Goal: Task Accomplishment & Management: Complete application form

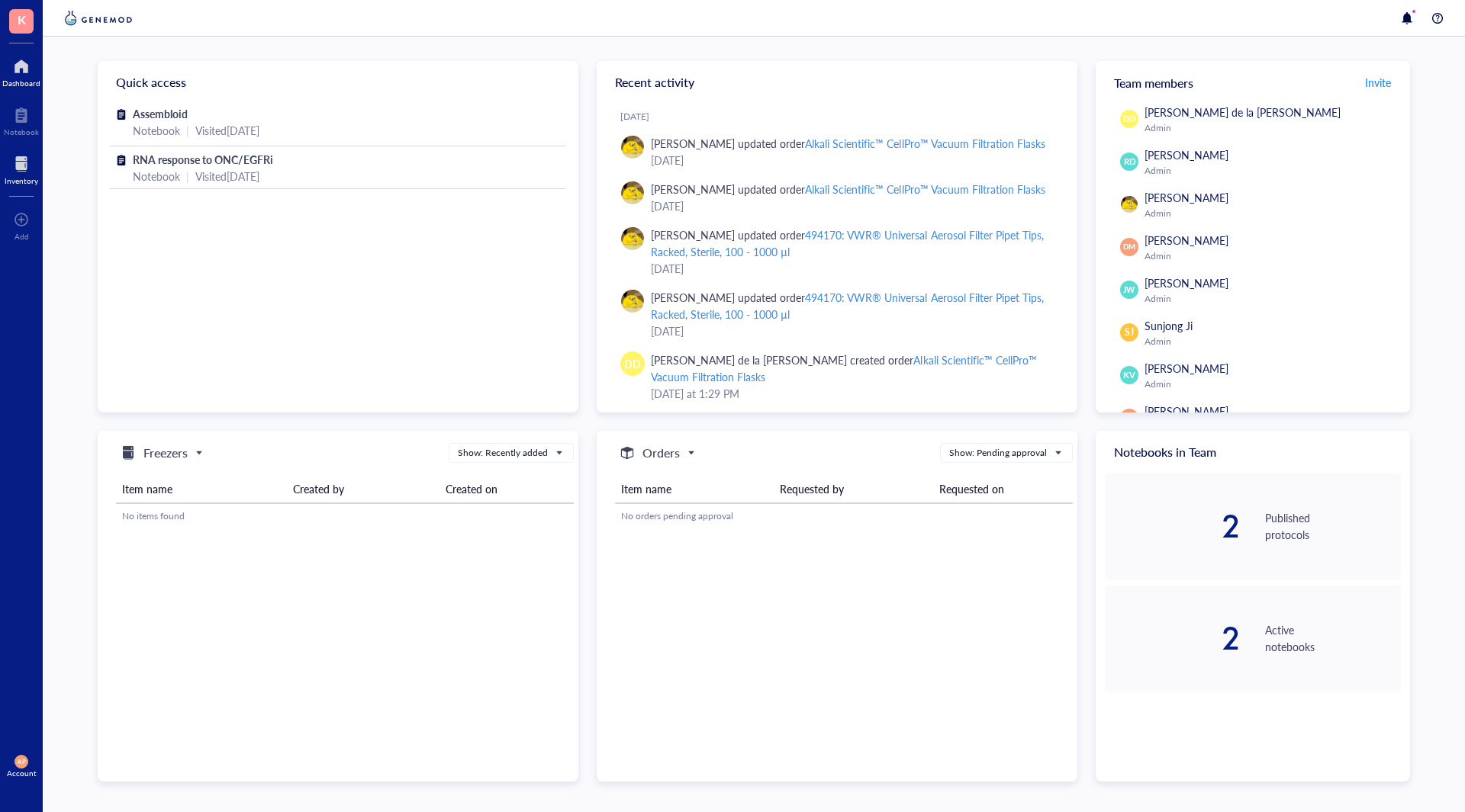
click at [0, 152] on div "Inventory" at bounding box center [21, 169] width 43 height 43
click at [20, 180] on div "Inventory" at bounding box center [21, 181] width 34 height 9
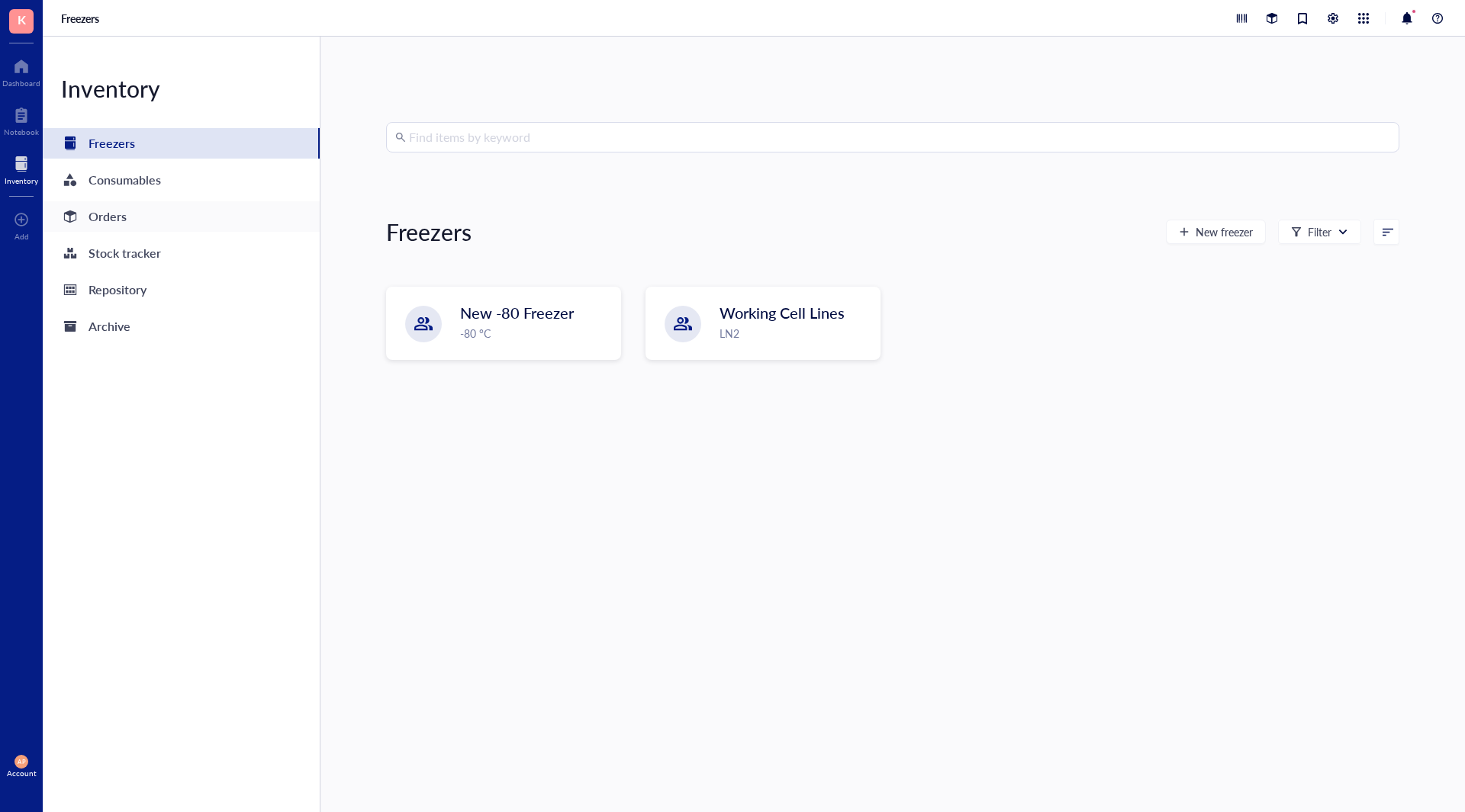
click at [87, 224] on div "Orders" at bounding box center [94, 217] width 66 height 21
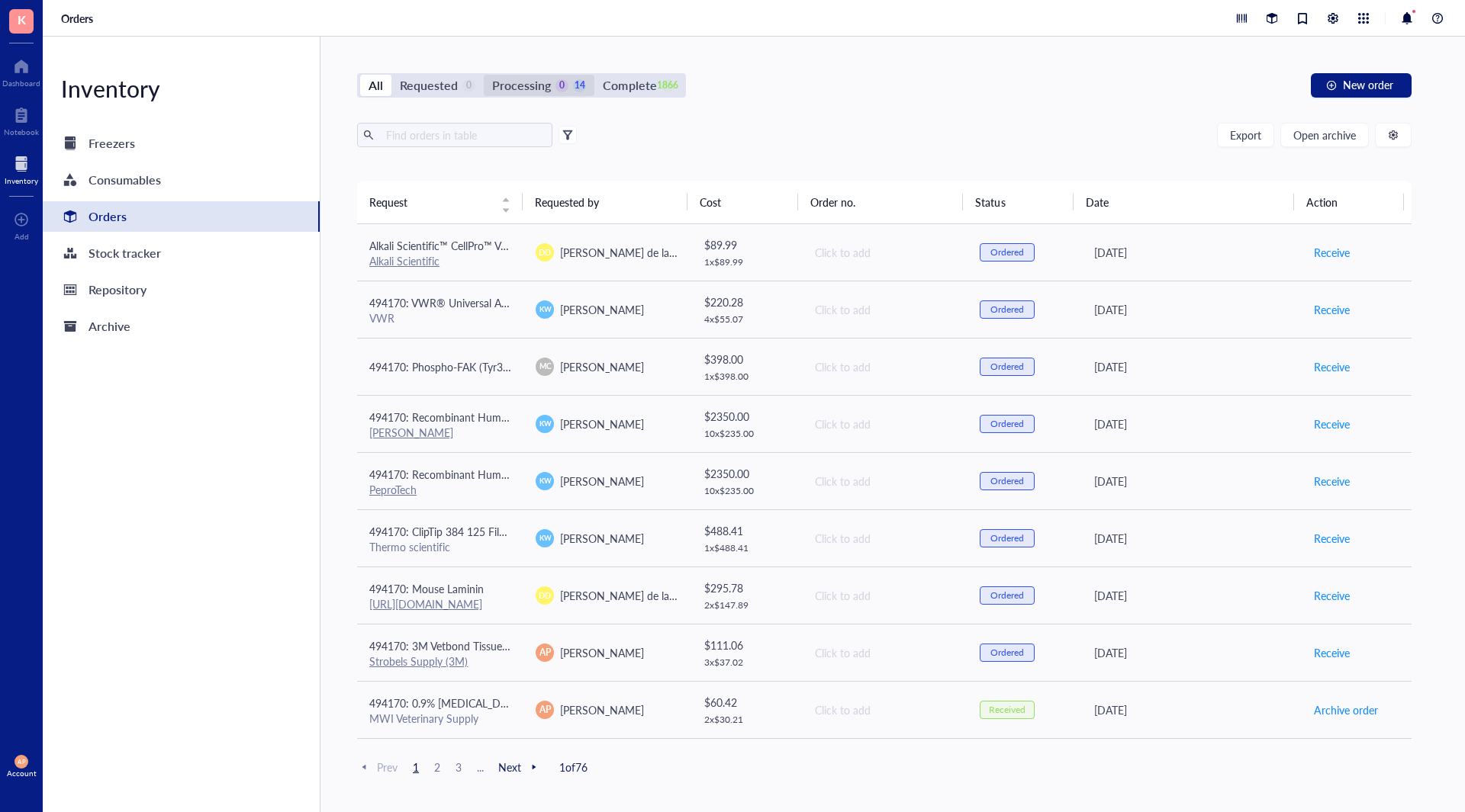
click at [528, 81] on div "Processing" at bounding box center [521, 85] width 59 height 21
click at [484, 75] on input "Processing 0 14" at bounding box center [484, 75] width 0 height 0
click at [484, 137] on input "text" at bounding box center [463, 135] width 166 height 23
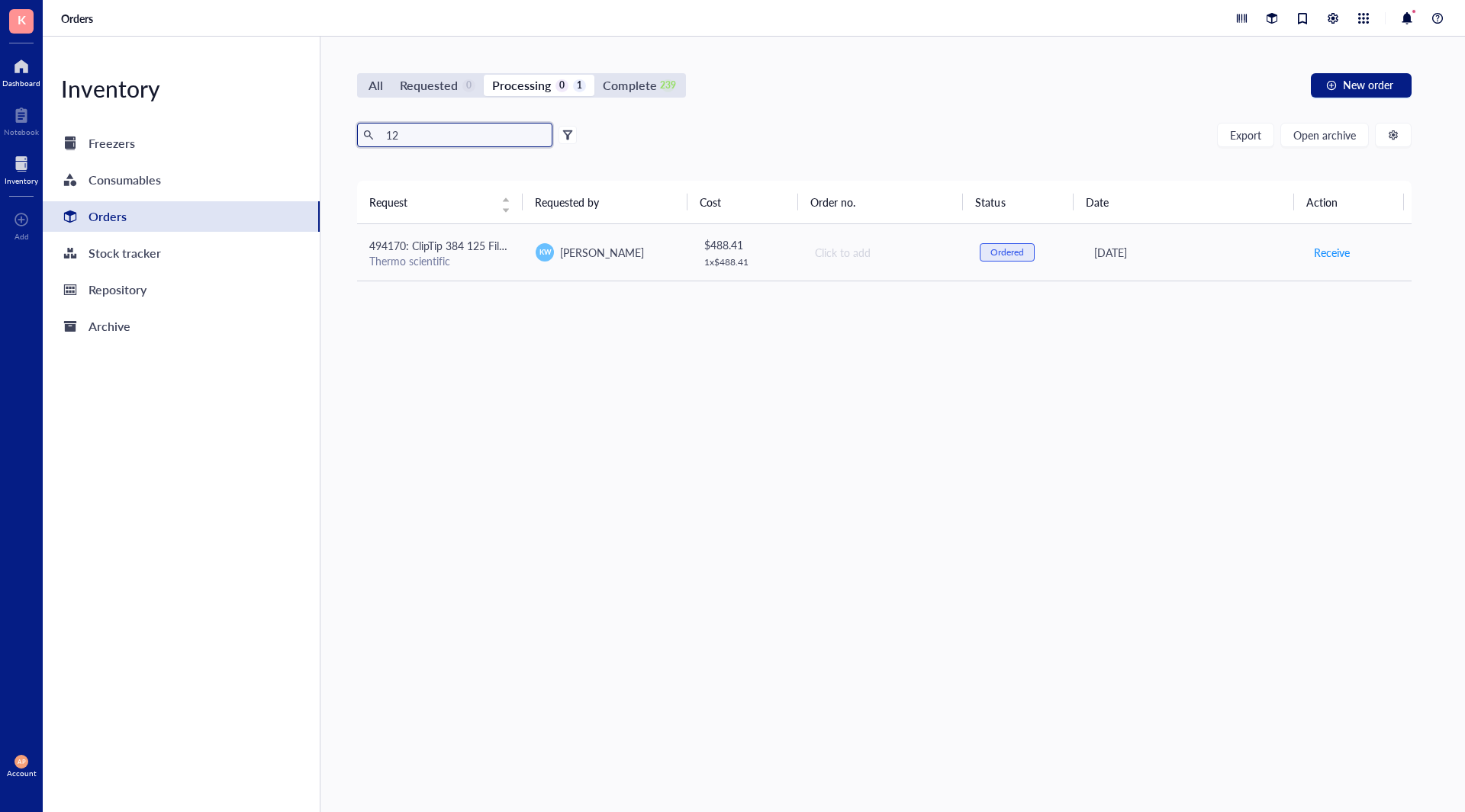
type input "12"
click at [20, 70] on div at bounding box center [21, 66] width 38 height 24
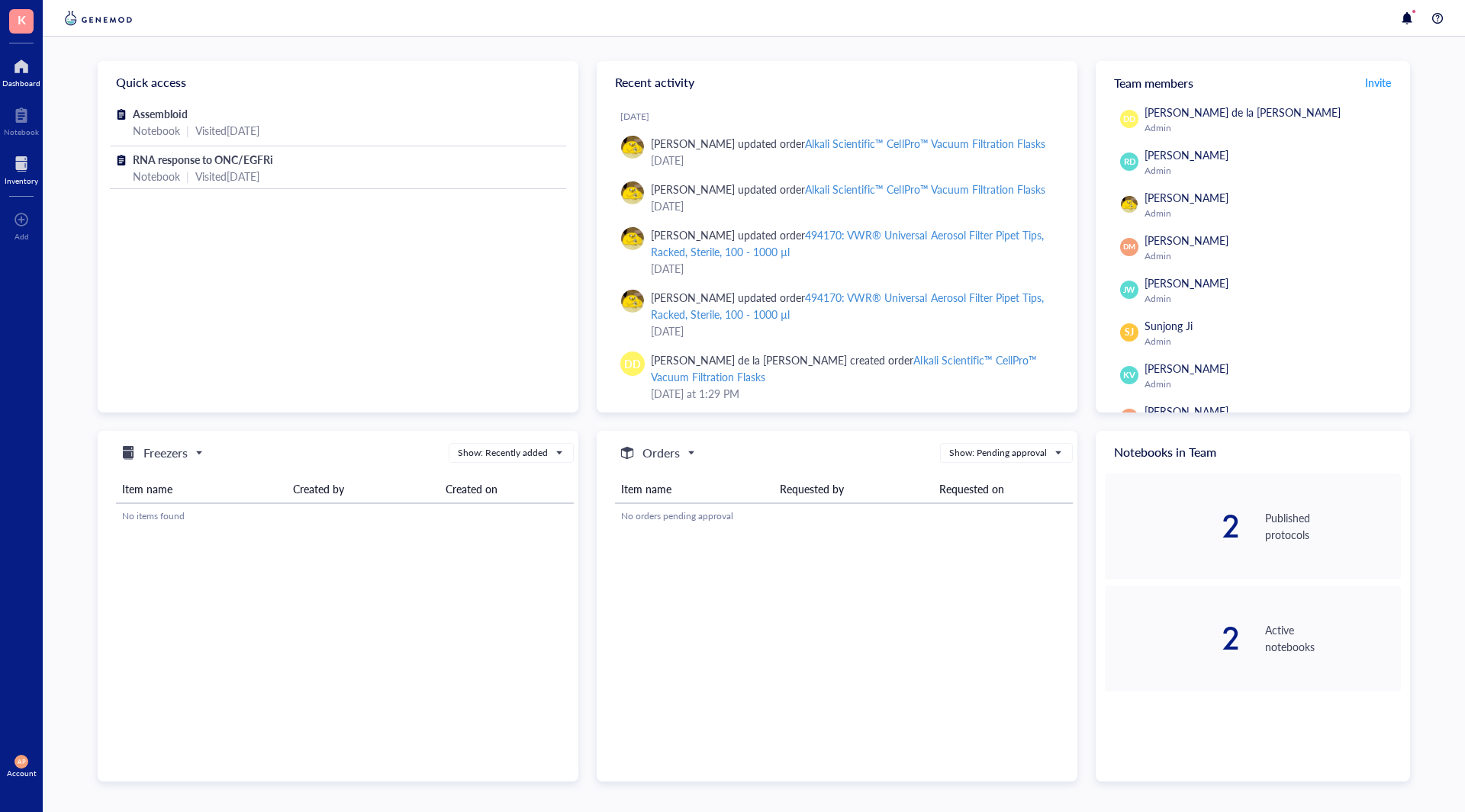
click at [24, 172] on div at bounding box center [21, 164] width 34 height 24
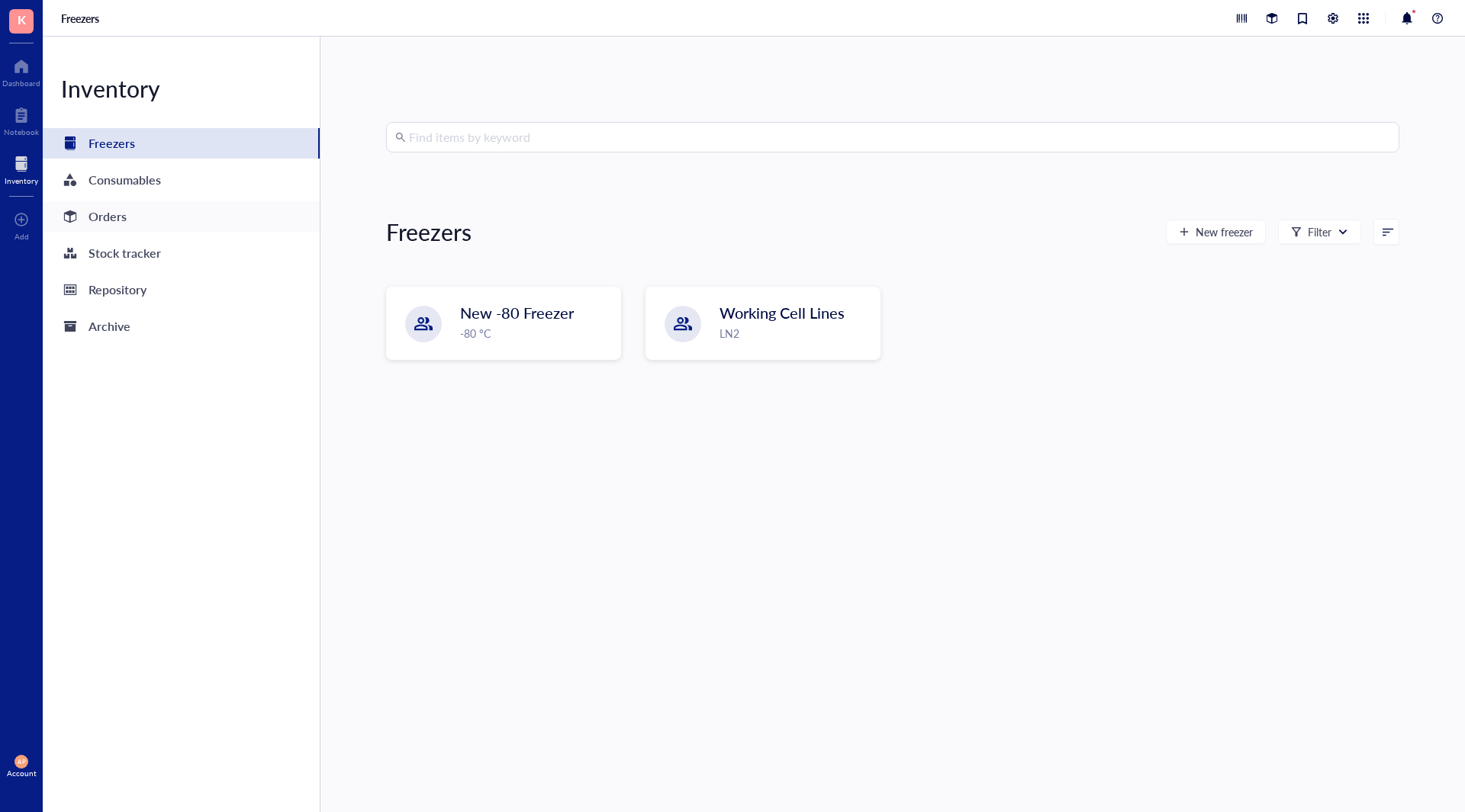
click at [117, 205] on div "Orders" at bounding box center [181, 216] width 277 height 30
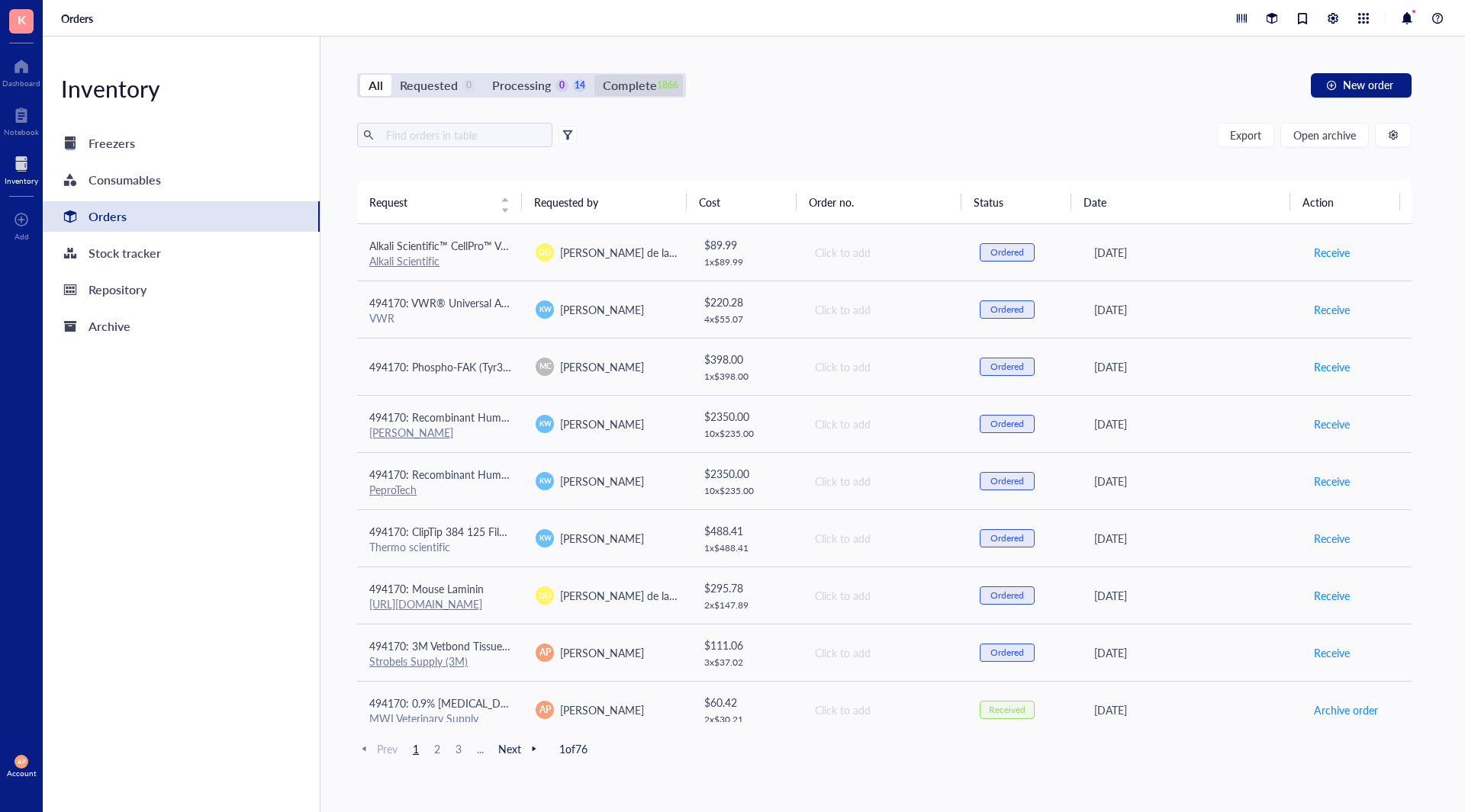
click at [622, 87] on div "Complete" at bounding box center [630, 85] width 53 height 21
click at [594, 75] on input "Complete 1866" at bounding box center [594, 75] width 0 height 0
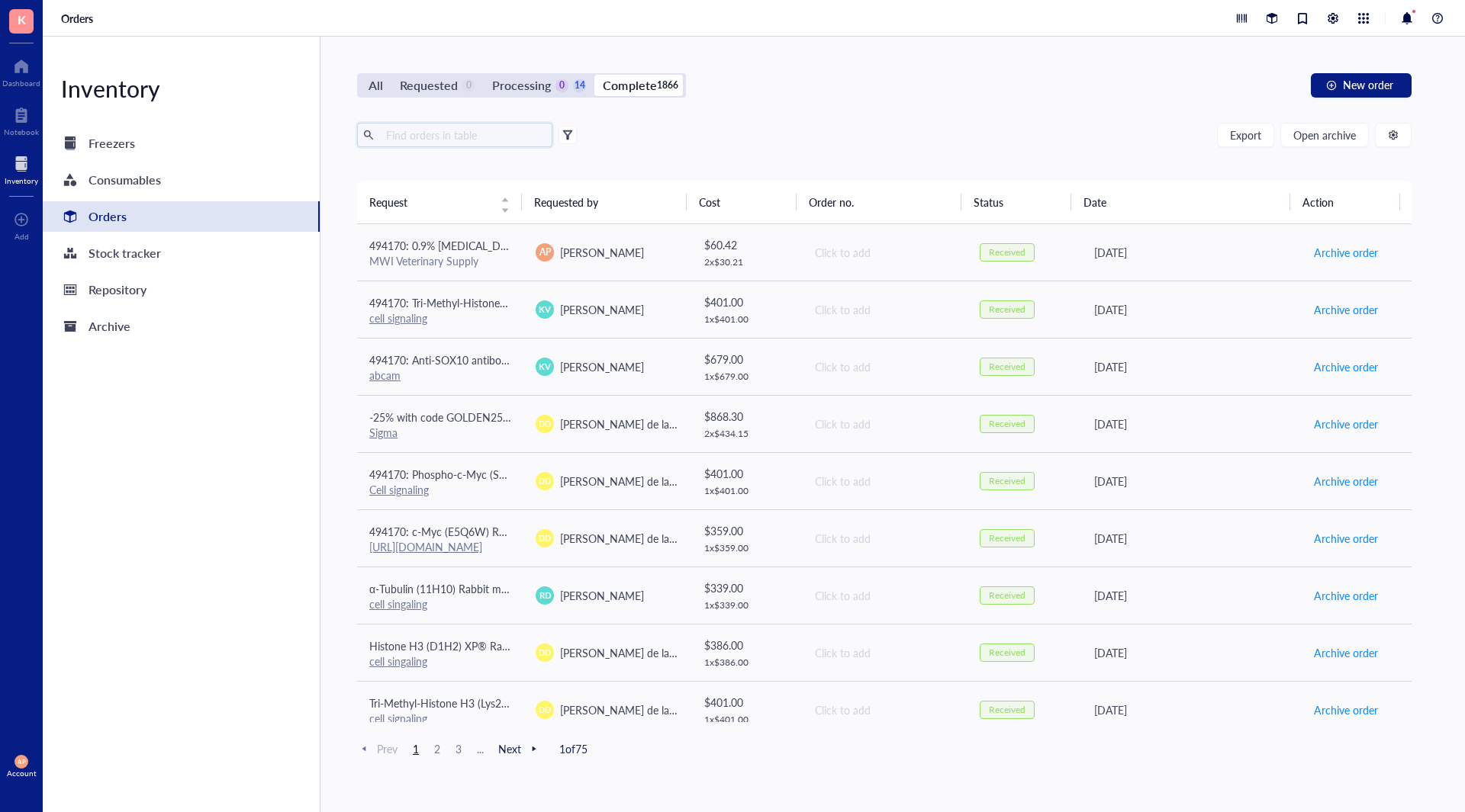
click at [460, 132] on input "text" at bounding box center [463, 135] width 166 height 23
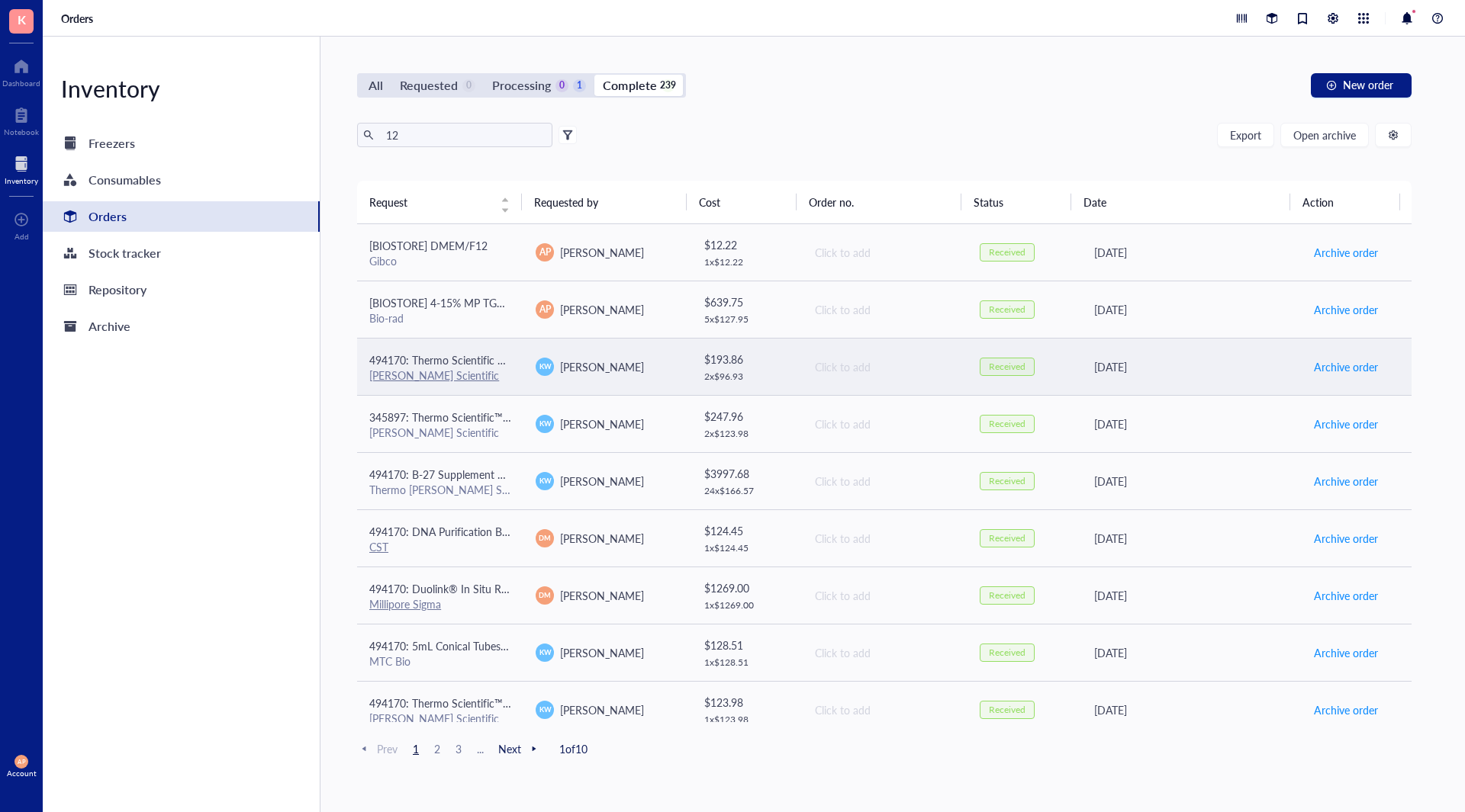
click at [479, 369] on div "[PERSON_NAME] Scientific" at bounding box center [440, 374] width 142 height 13
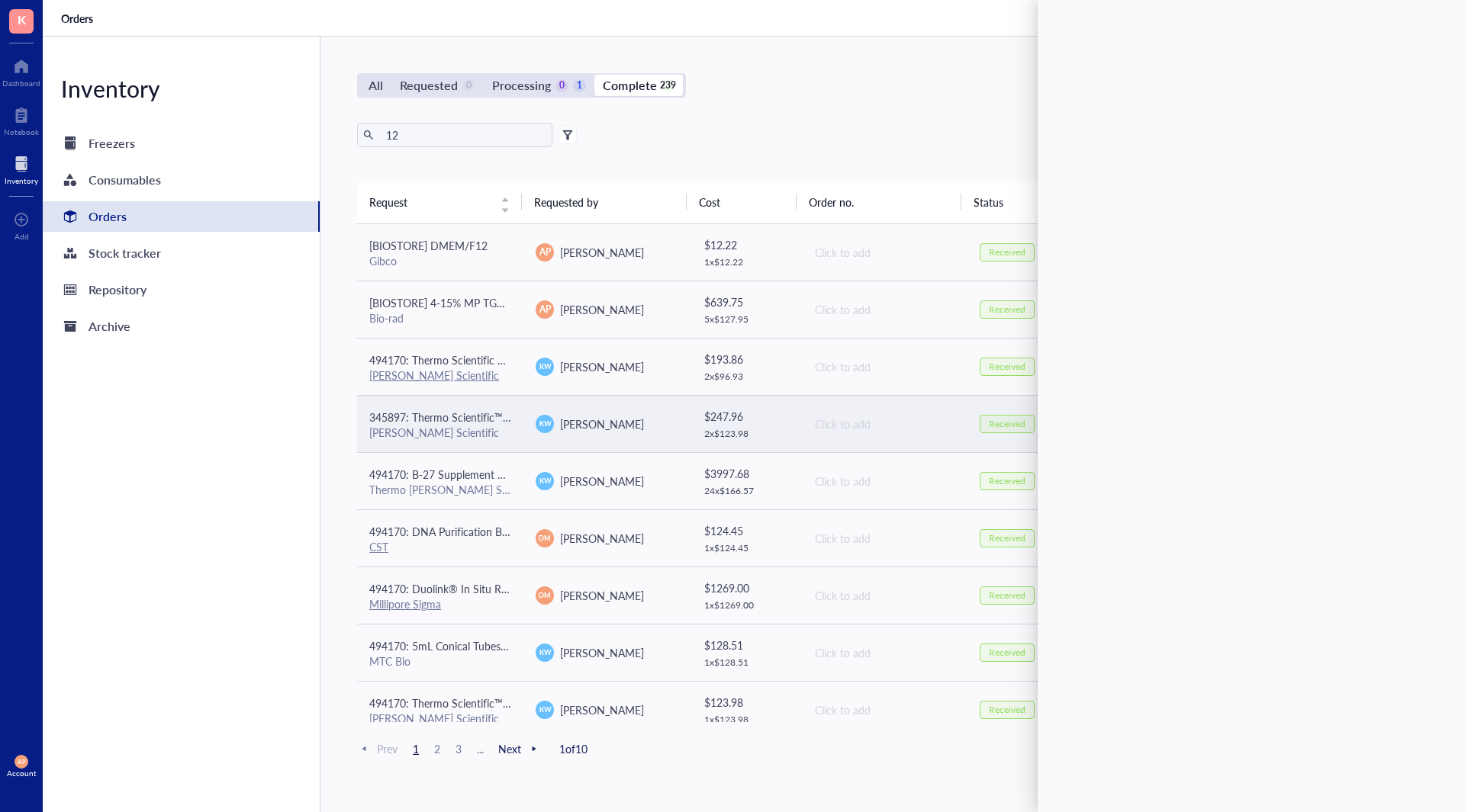
click at [482, 407] on td "345897: Thermo Scientific™ BioLite™ Cell Culture Treated Flasks (25cm2) T25 [PE…" at bounding box center [439, 423] width 166 height 57
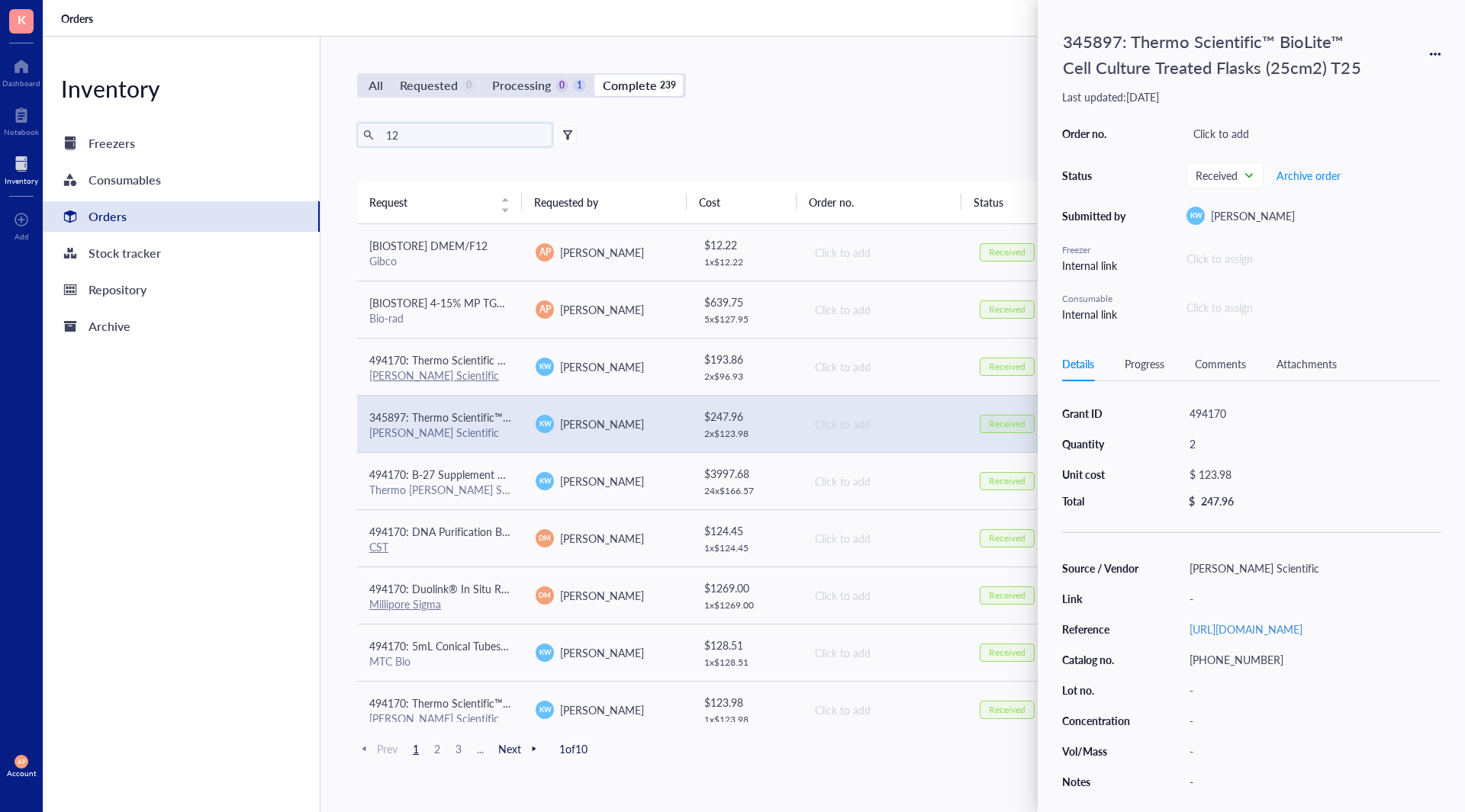
click at [441, 139] on input "12" at bounding box center [463, 135] width 166 height 23
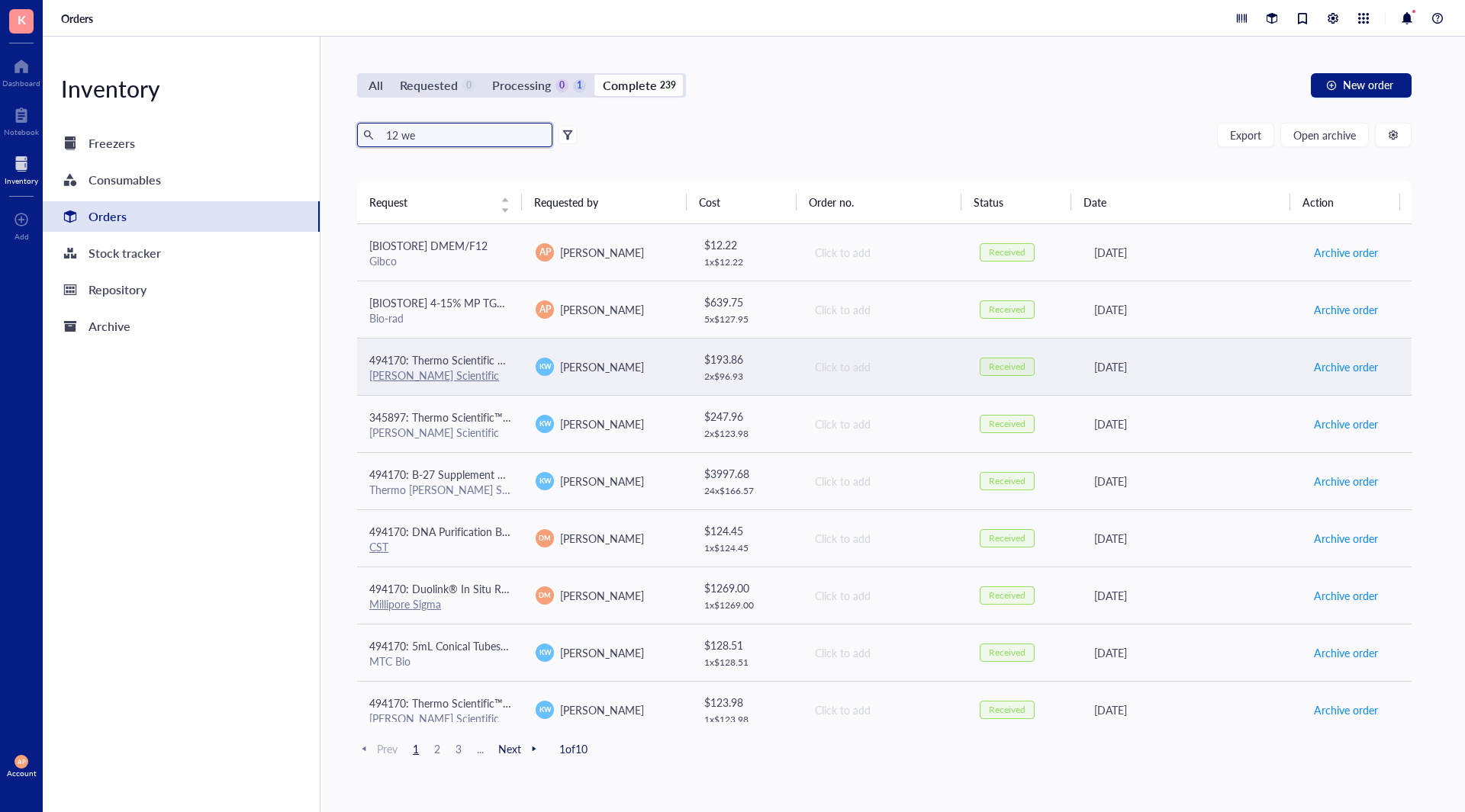
click at [485, 365] on span "494170: Thermo Scientific BioLite Cell Culture Treated Flasks (T75)" at bounding box center [526, 359] width 314 height 15
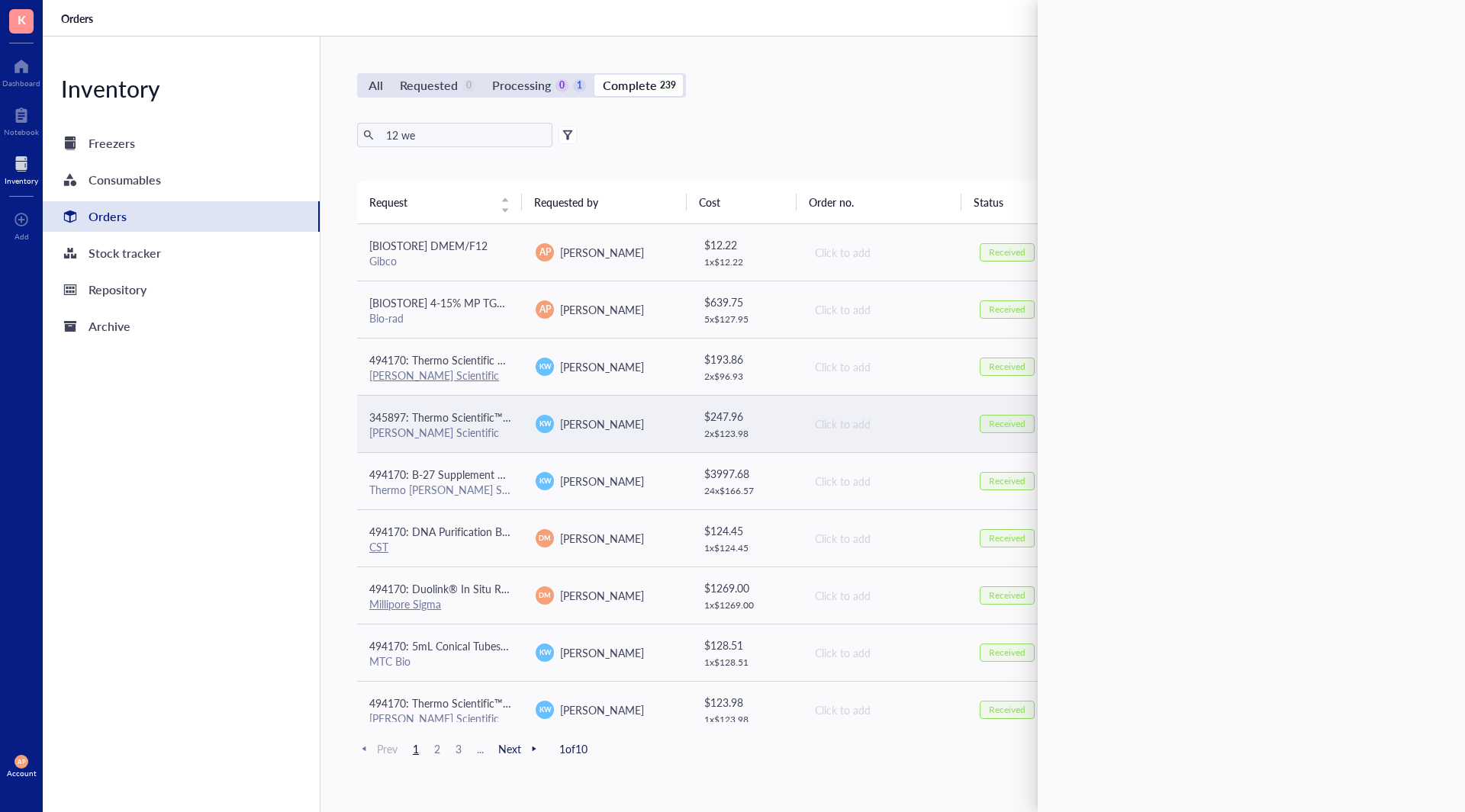
click at [481, 402] on td "345897: Thermo Scientific™ BioLite™ Cell Culture Treated Flasks (25cm2) T25 [PE…" at bounding box center [439, 423] width 166 height 57
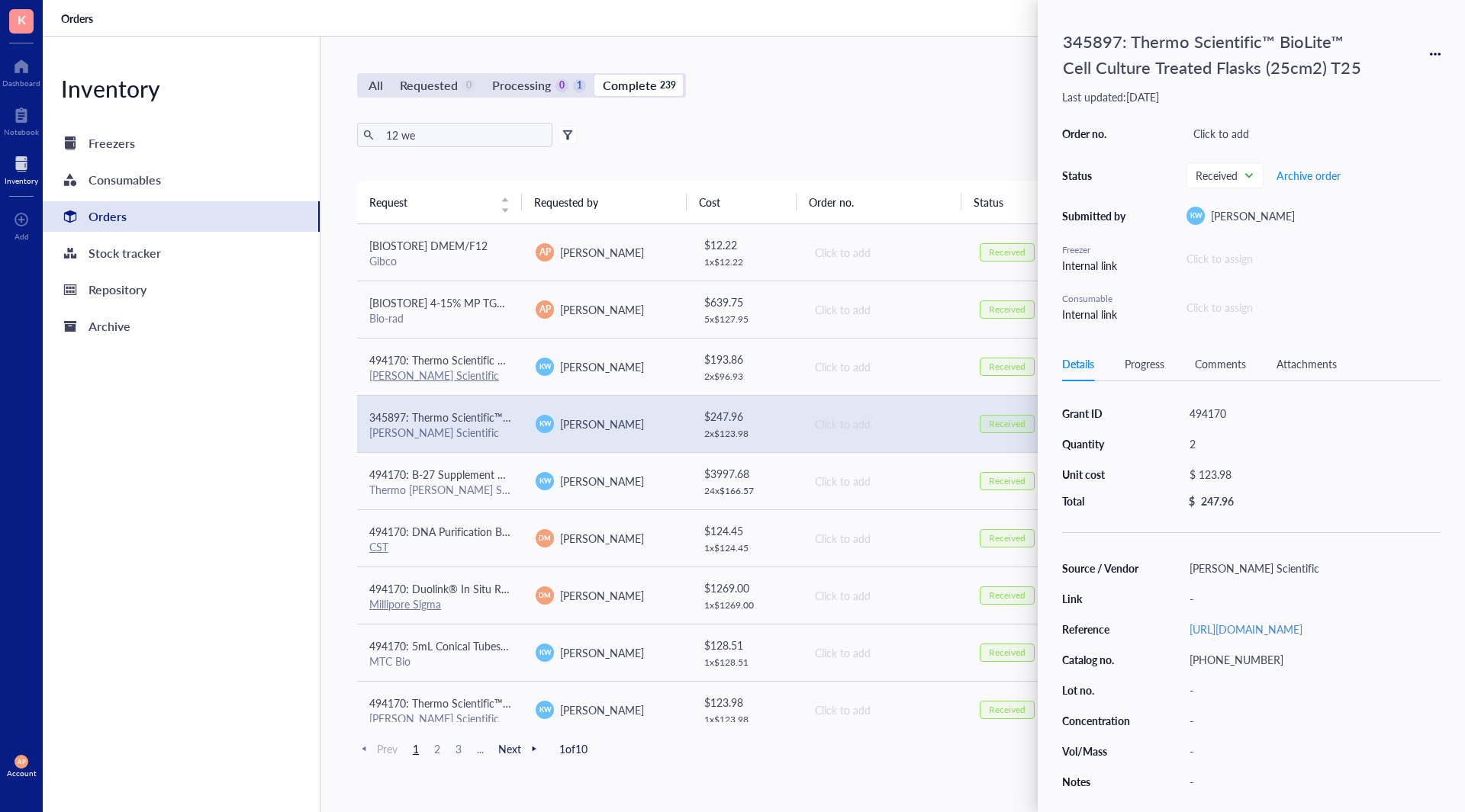
click at [438, 162] on div "12 we Export Open archive Requester Requested on Source / Vendor Last updated" at bounding box center [883, 151] width 1054 height 58
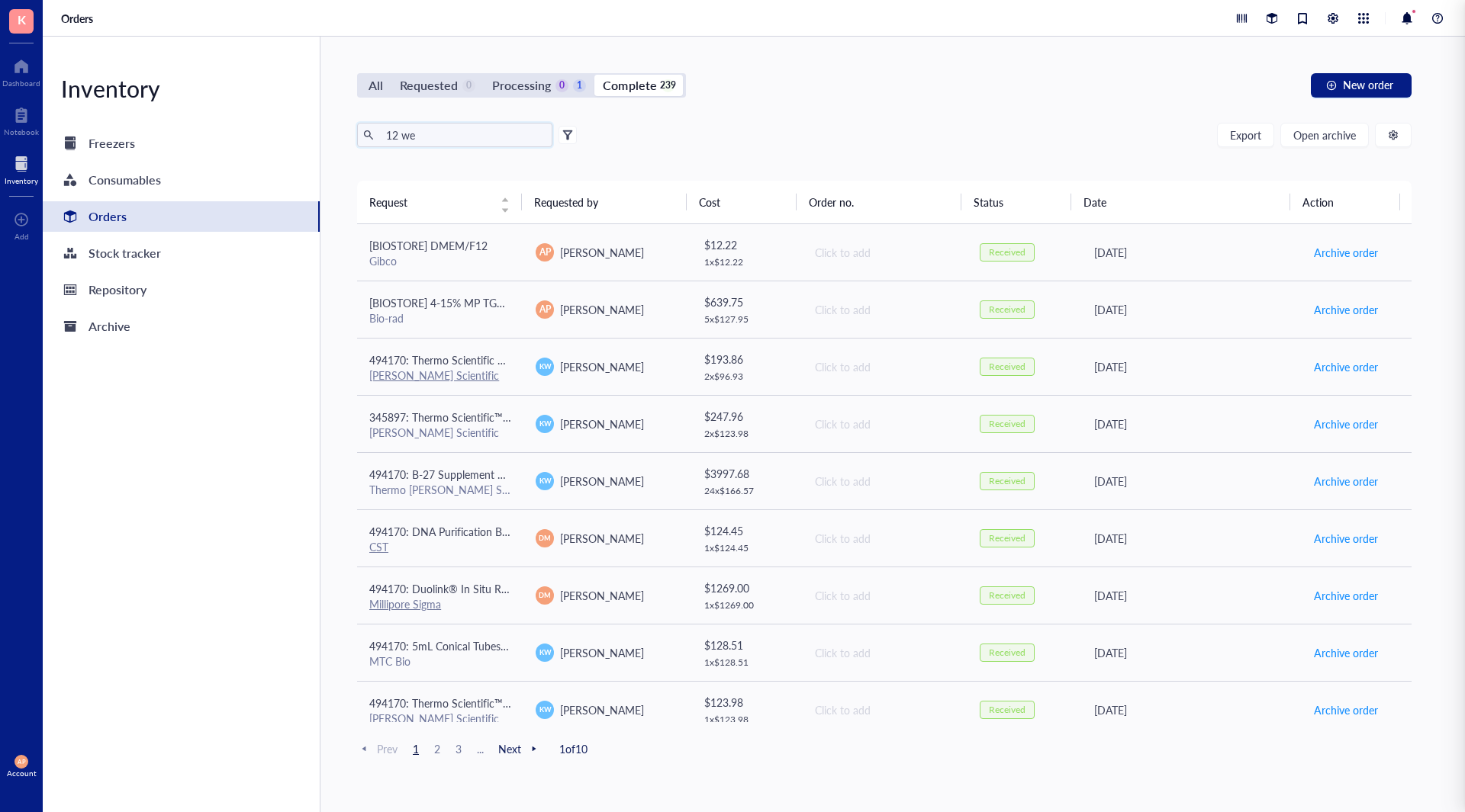
click at [439, 135] on input "12 we" at bounding box center [463, 135] width 166 height 23
type input "12 well"
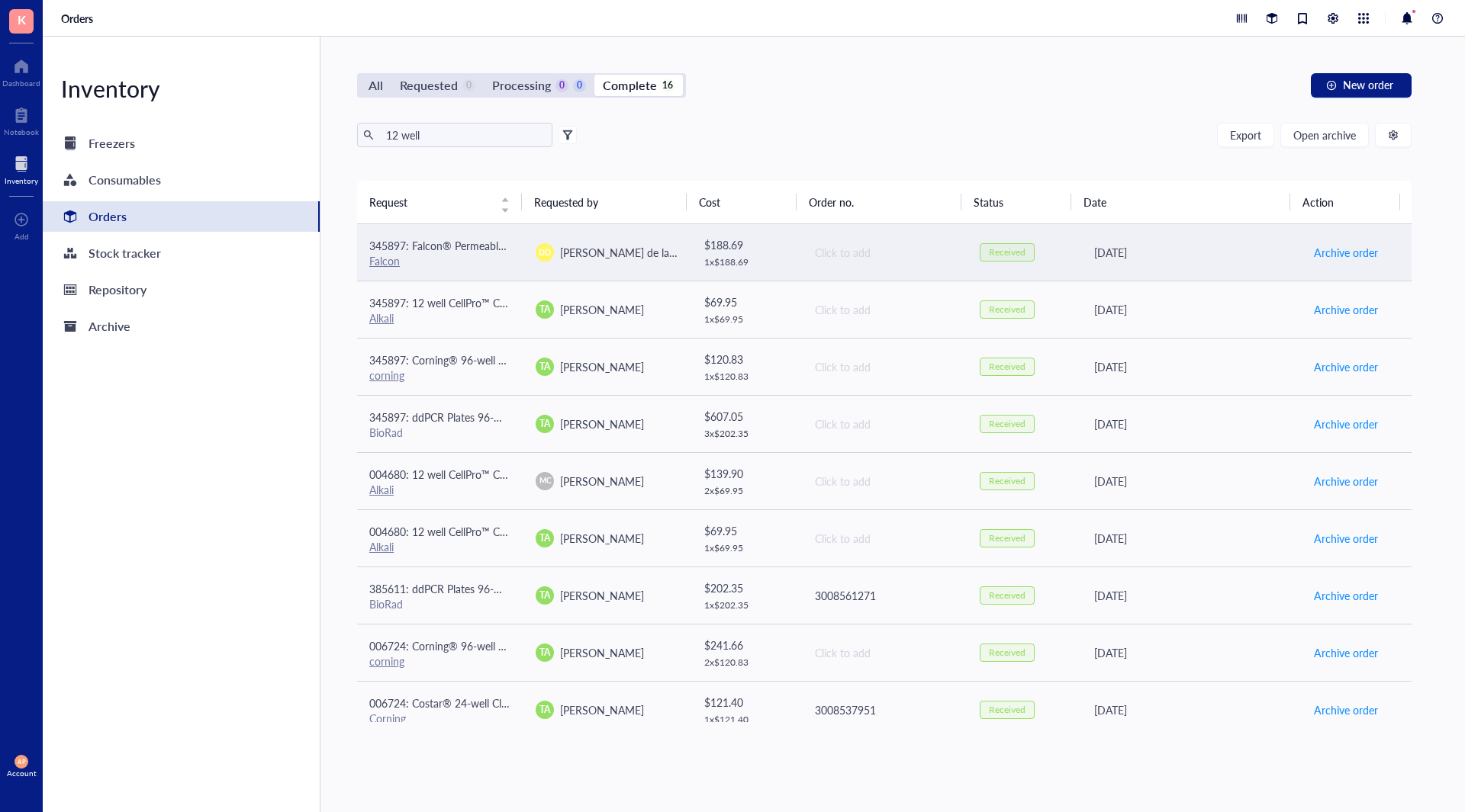
click at [447, 240] on span "345897: Falcon® Permeable Support for 12-well Plate with 8.0 µm Transparent PET…" at bounding box center [652, 245] width 567 height 15
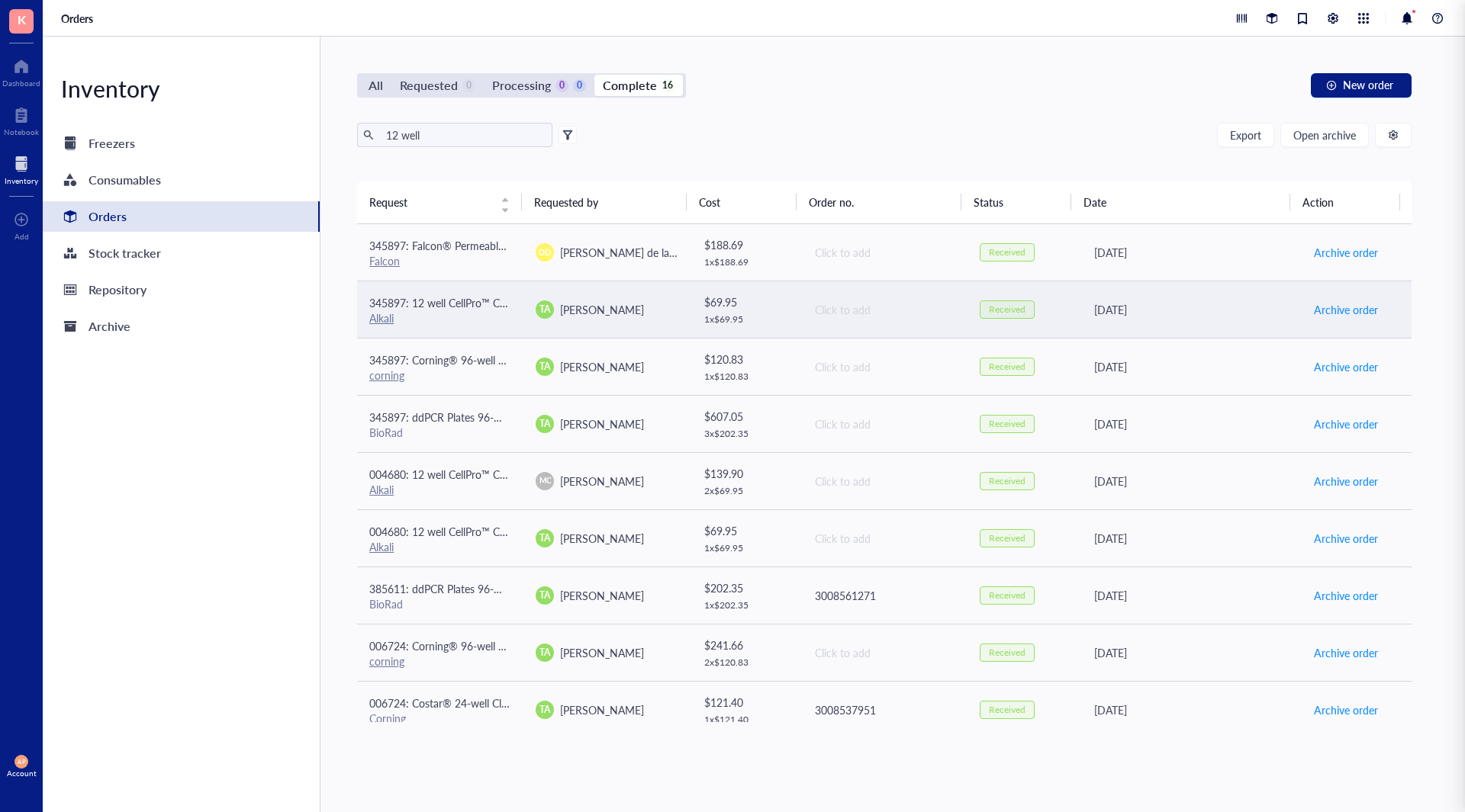
click at [495, 314] on div "Alkali" at bounding box center [440, 318] width 142 height 13
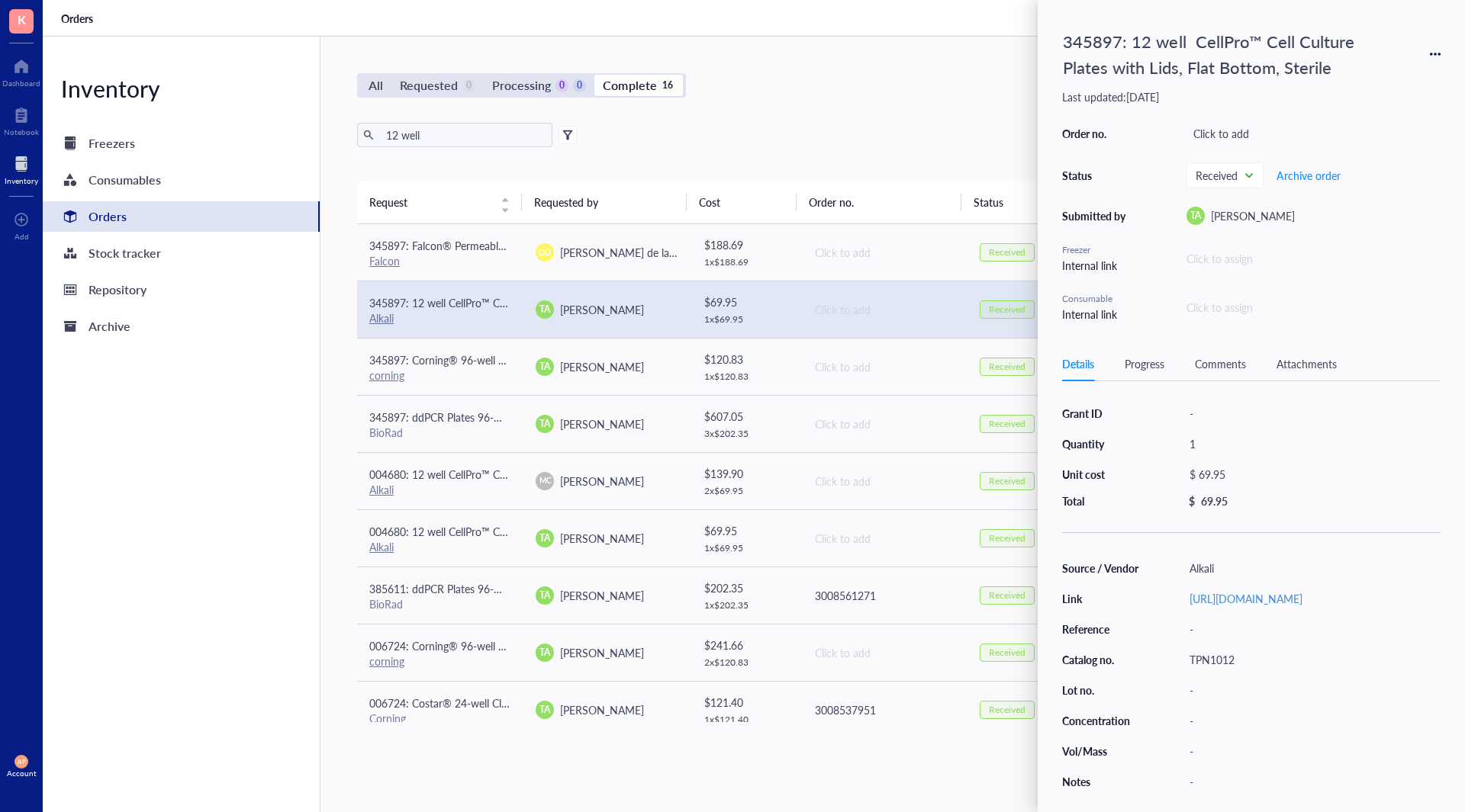
click at [1434, 57] on icon at bounding box center [1435, 54] width 11 height 11
click at [1384, 72] on span "Request again" at bounding box center [1380, 76] width 96 height 17
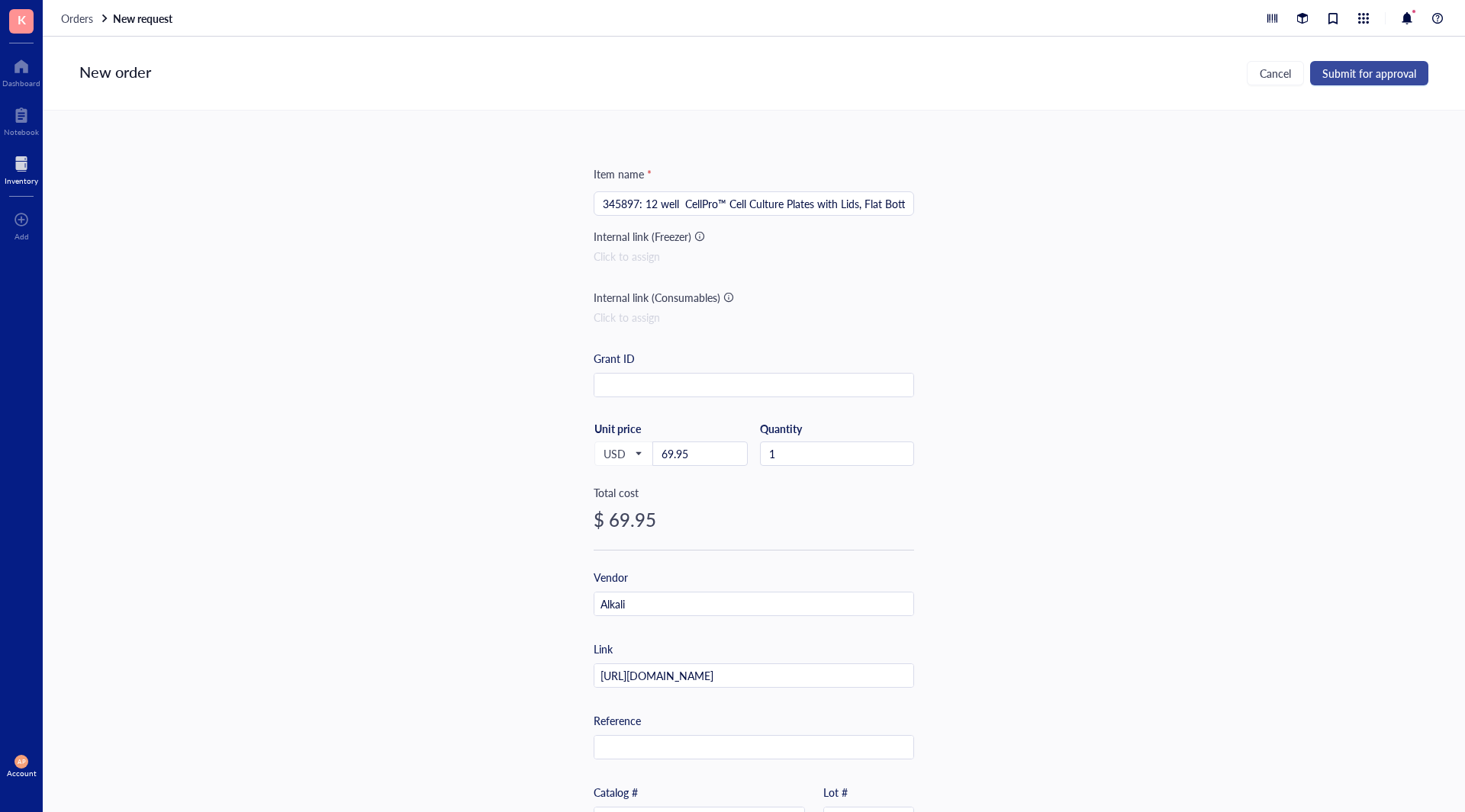
click at [1370, 73] on span "Submit for approval" at bounding box center [1368, 73] width 93 height 12
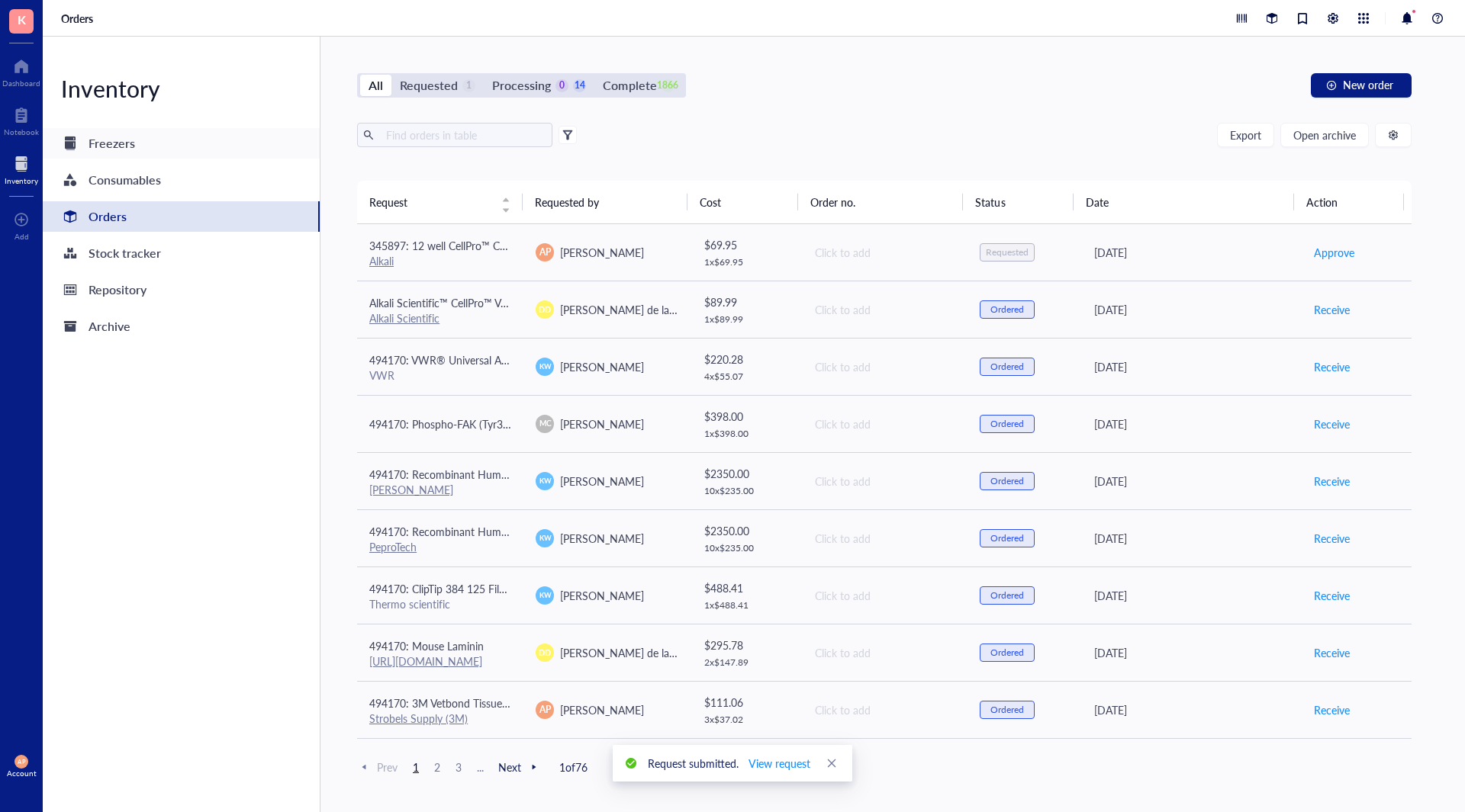
click at [146, 141] on div "Freezers" at bounding box center [181, 143] width 277 height 30
